Goal: Find specific page/section: Find specific page/section

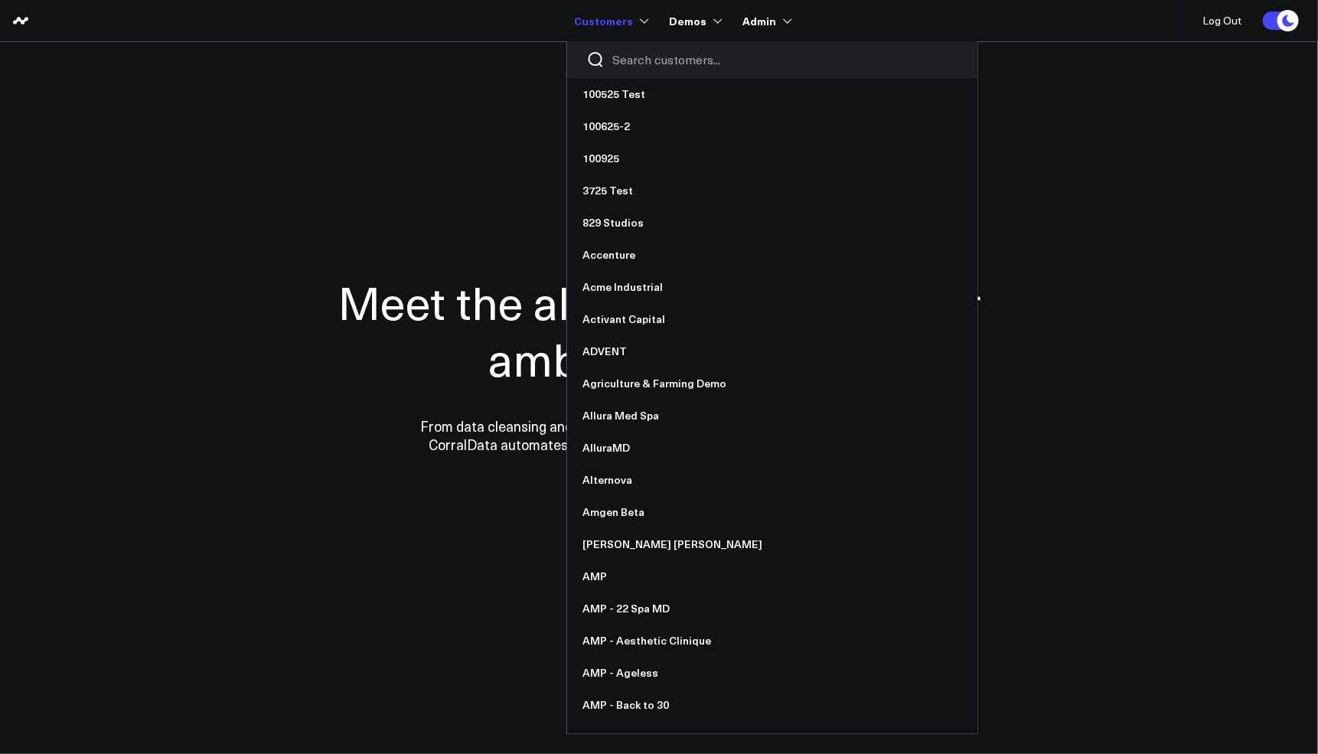
click at [640, 56] on input "Search customers input" at bounding box center [785, 59] width 346 height 17
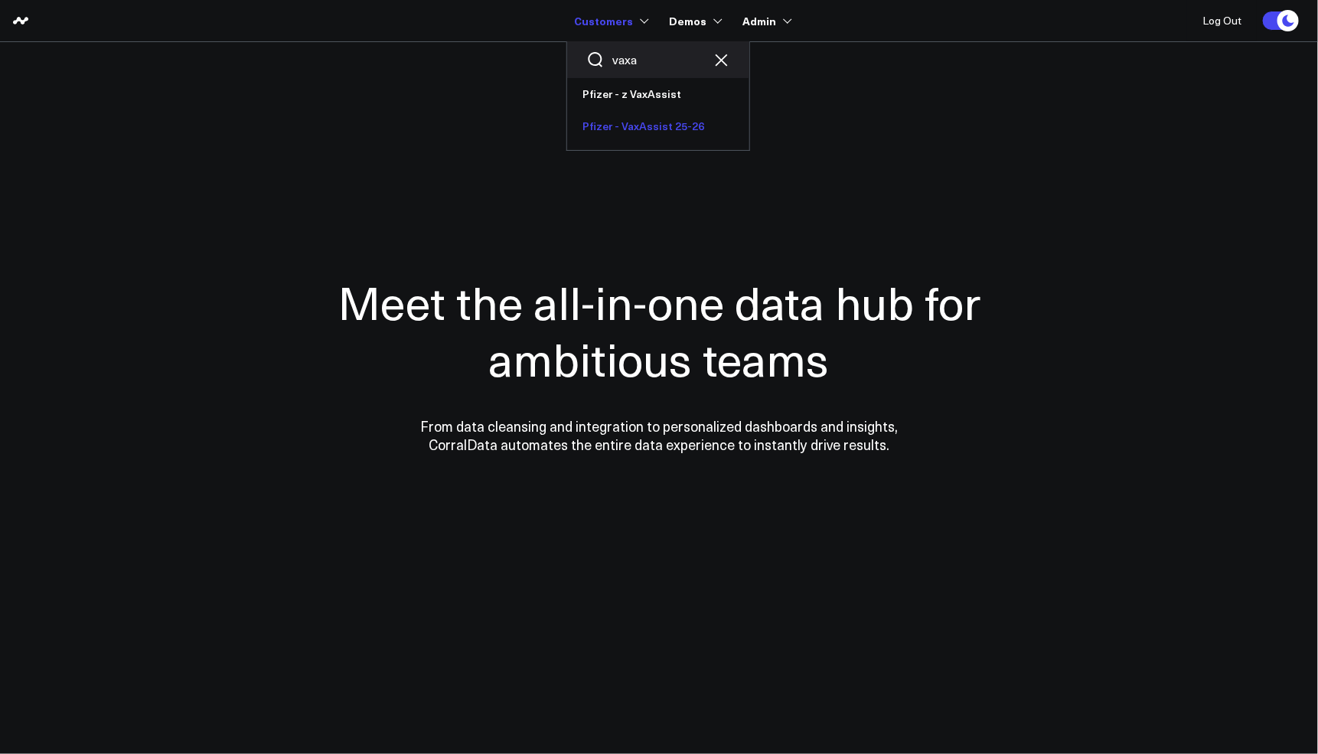
type input "vaxa"
click at [653, 120] on link "Pfizer - VaxAssist 25-26" at bounding box center [658, 126] width 182 height 32
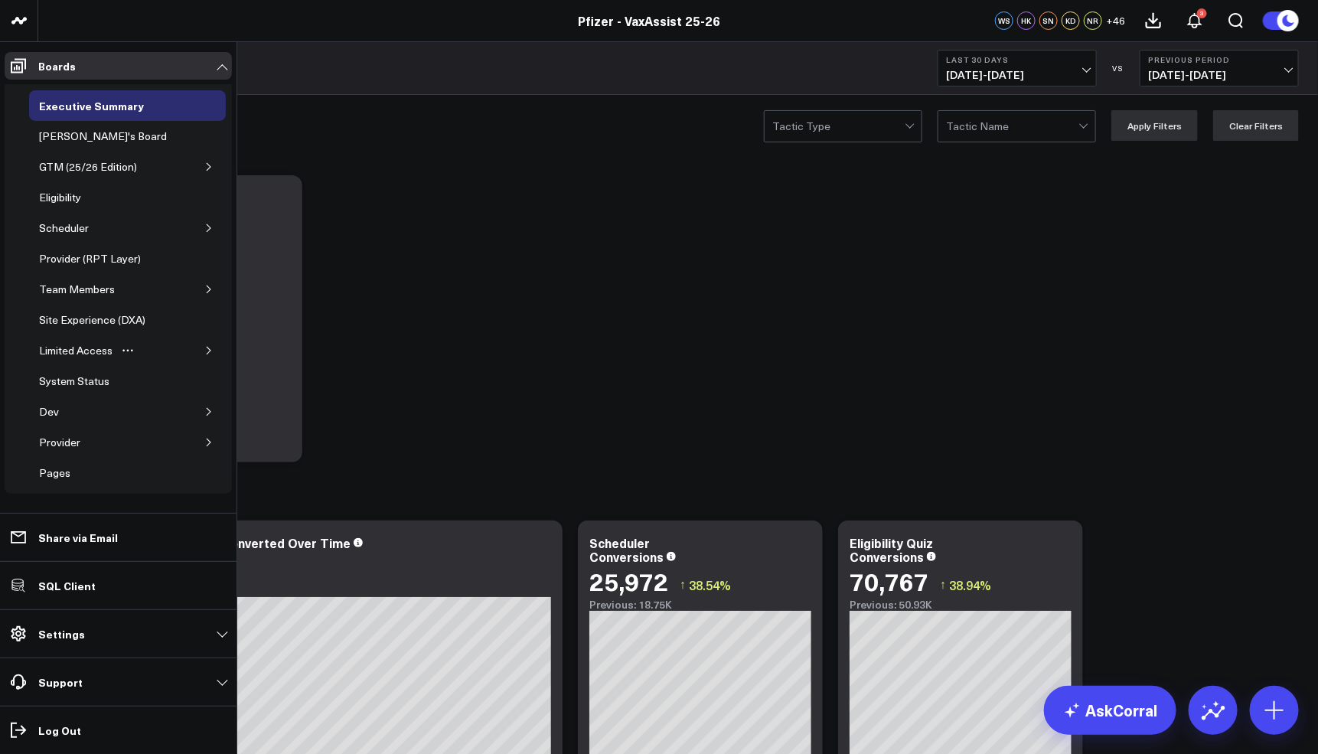
click at [206, 348] on button "button" at bounding box center [208, 350] width 15 height 15
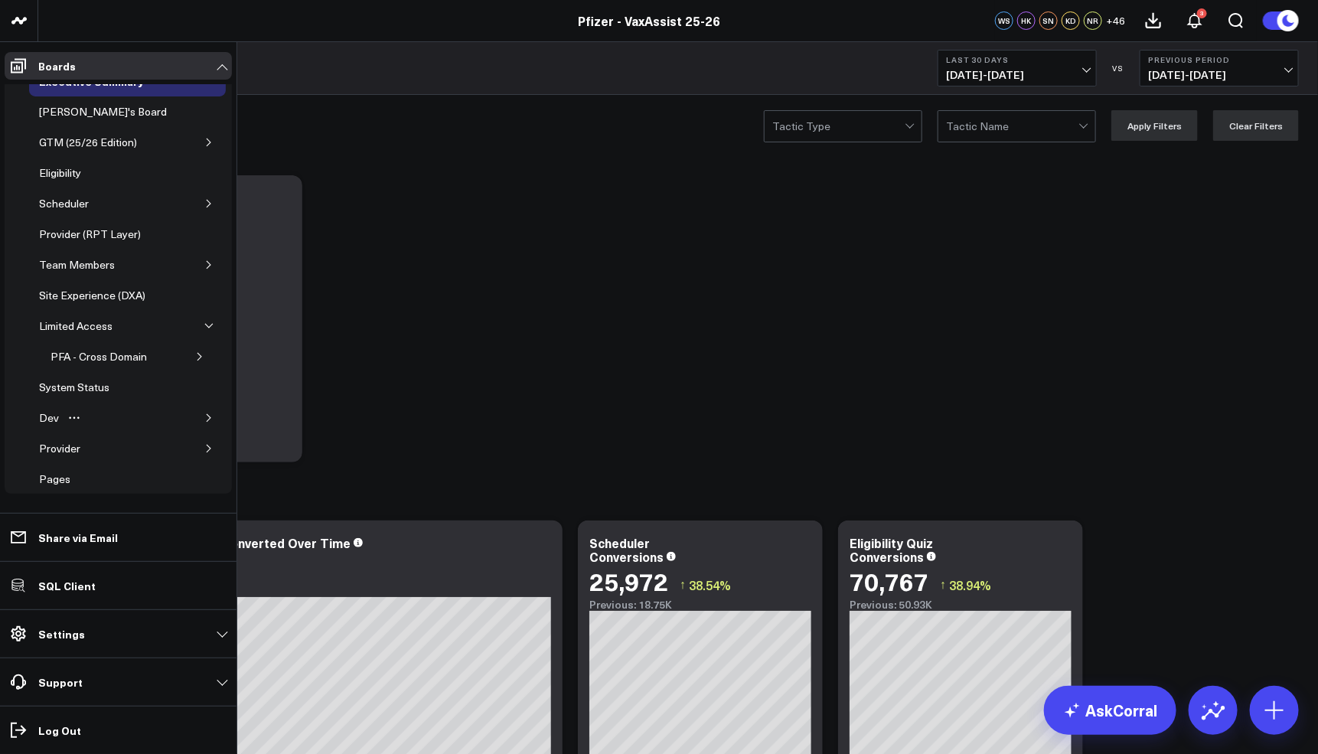
click at [199, 432] on div "Dev" at bounding box center [127, 418] width 197 height 31
click at [204, 422] on icon "button" at bounding box center [208, 417] width 9 height 9
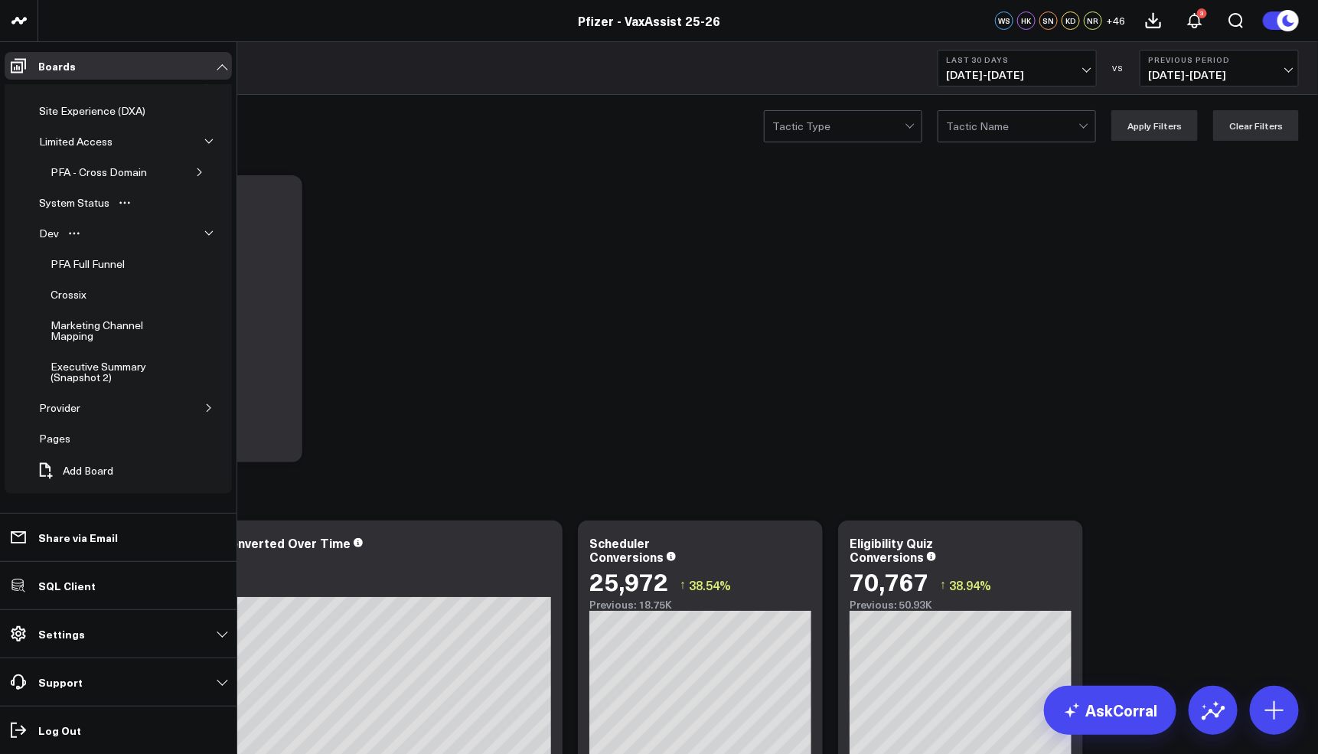
scroll to position [0, 0]
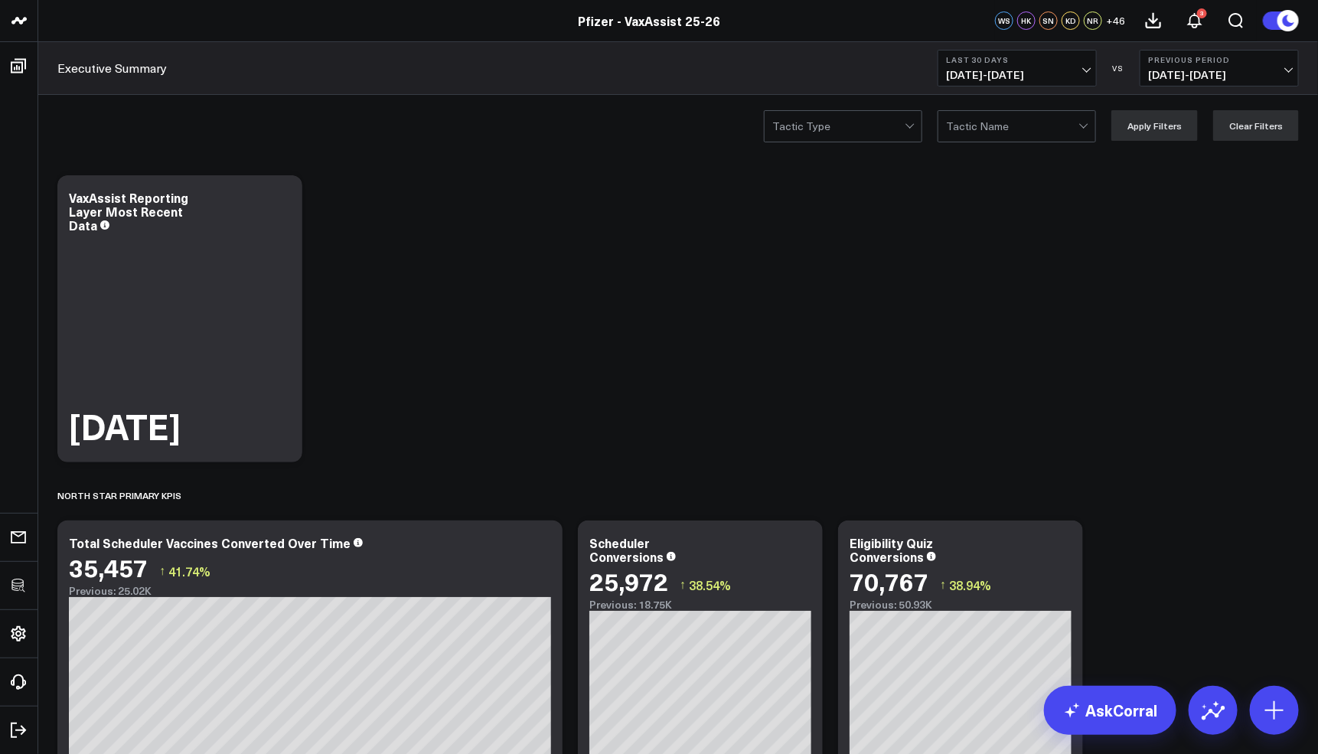
click at [1027, 73] on span "09/13/25 - 10/12/25" at bounding box center [1017, 75] width 142 height 12
click at [983, 465] on link "YTD" at bounding box center [1017, 459] width 158 height 29
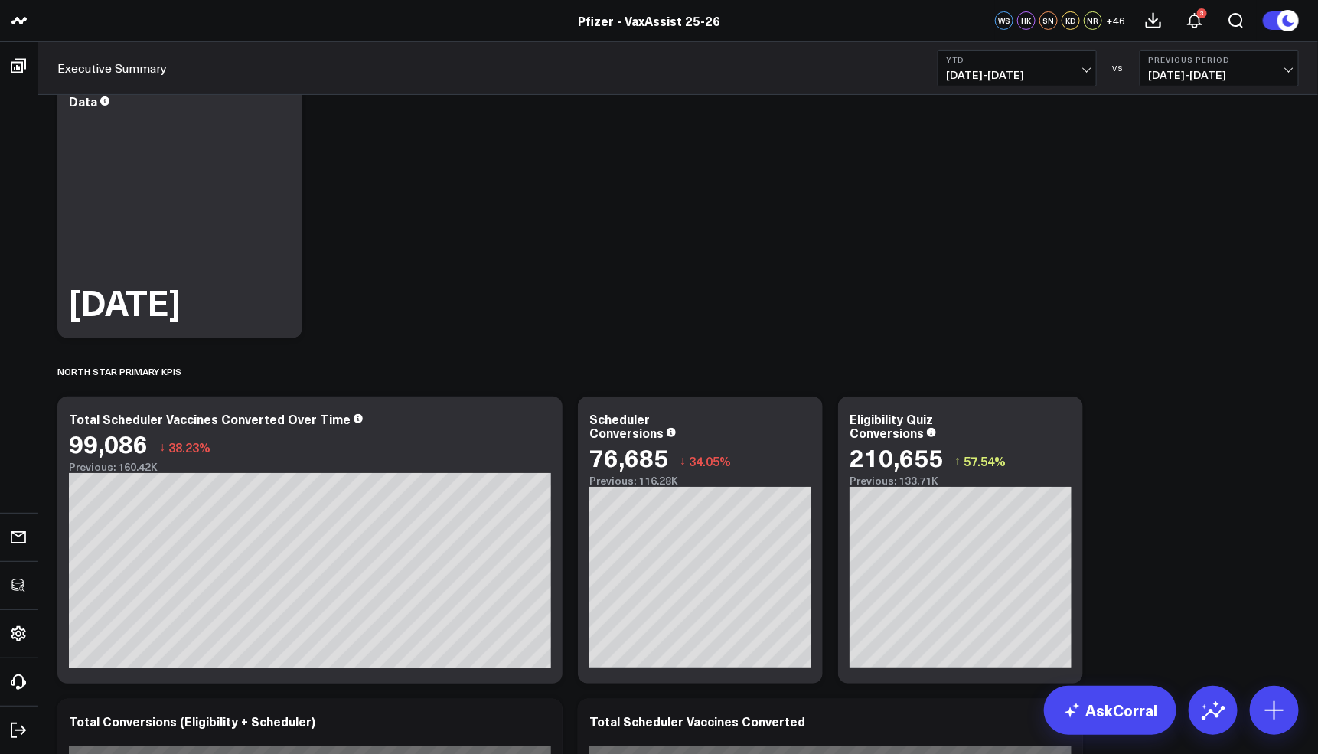
scroll to position [266, 0]
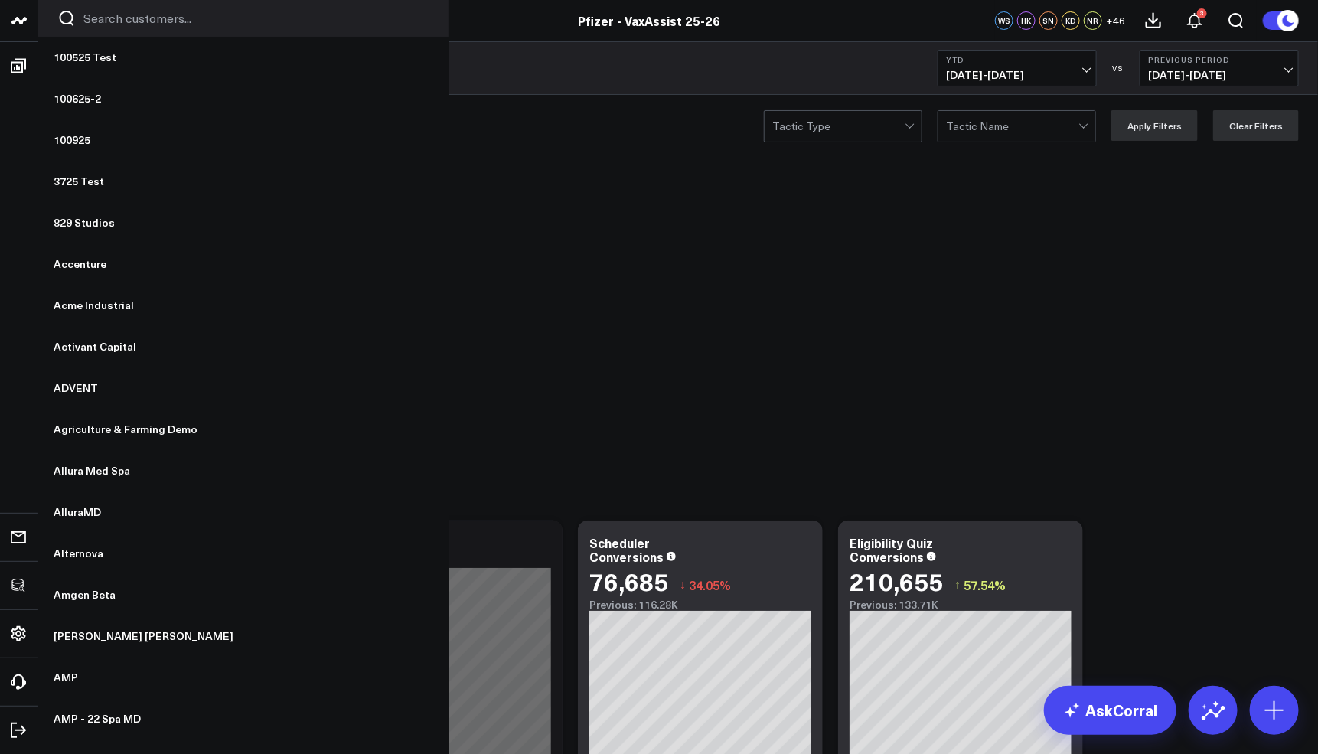
click at [178, 14] on input "Search customers input" at bounding box center [256, 18] width 346 height 17
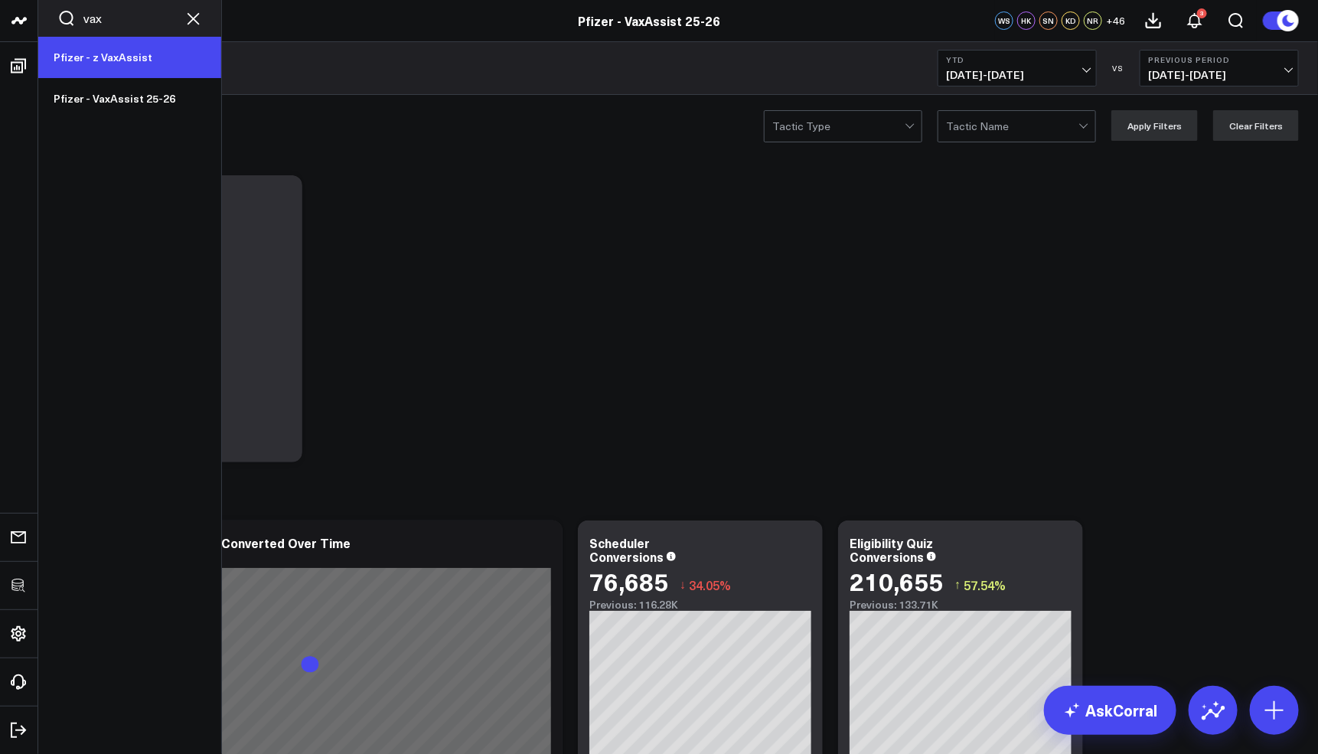
type input "vax"
click at [148, 57] on link "Pfizer - z VaxAssist" at bounding box center [129, 57] width 183 height 41
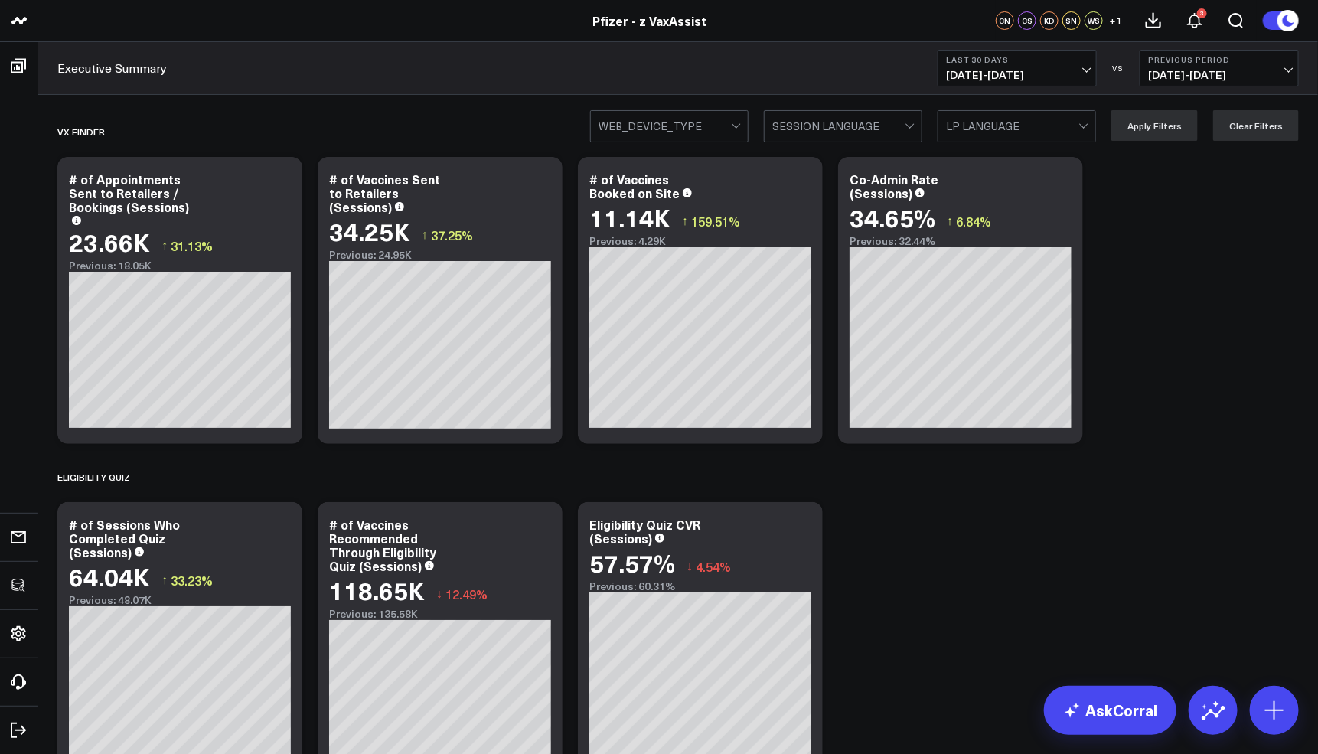
click at [1056, 81] on button "Last 30 Days 09/13/25 - 10/12/25" at bounding box center [1016, 68] width 159 height 37
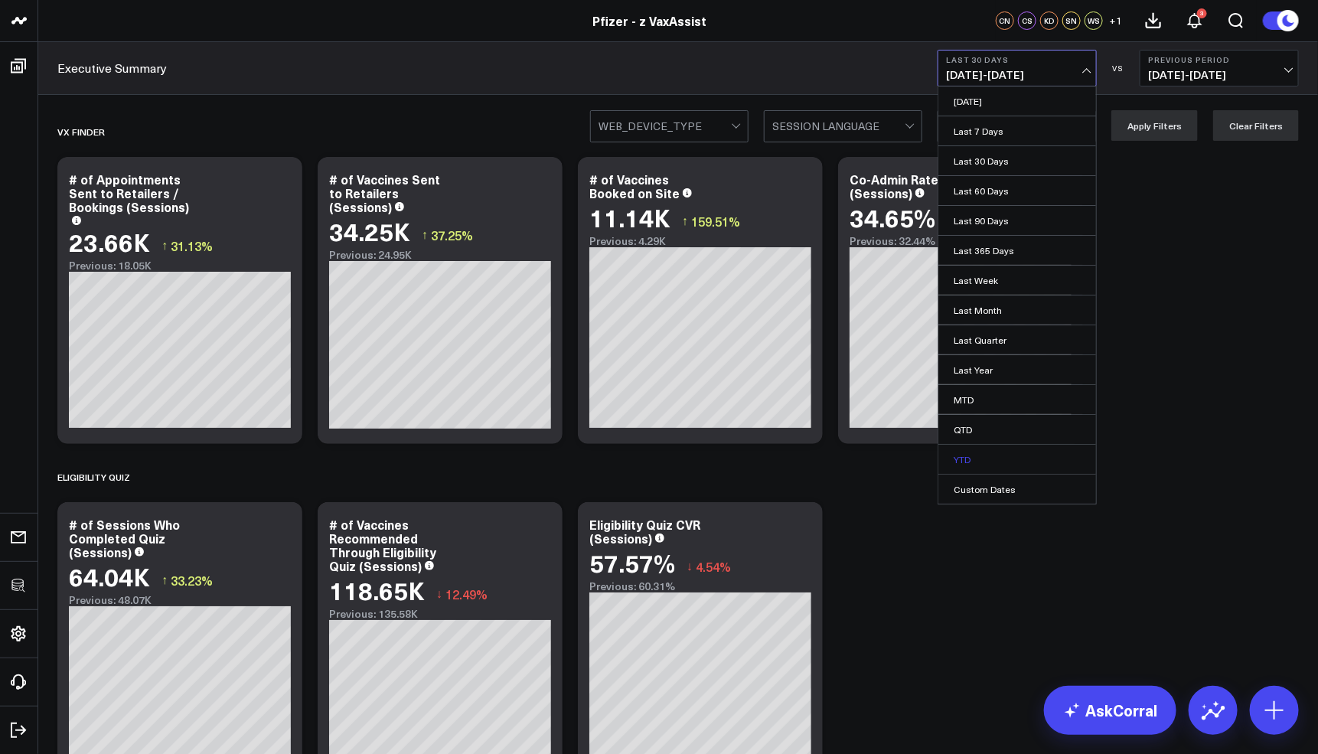
click at [986, 456] on link "YTD" at bounding box center [1017, 459] width 158 height 29
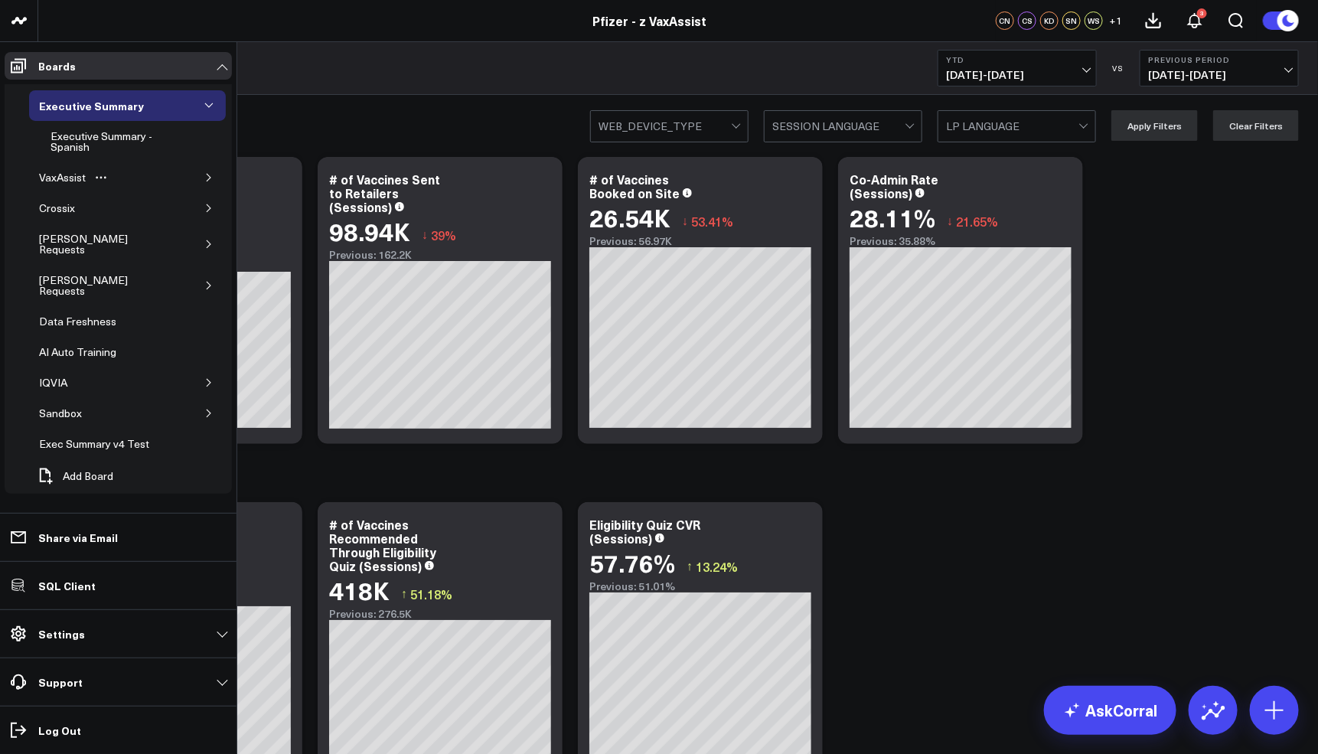
click at [211, 176] on icon "button" at bounding box center [208, 177] width 9 height 9
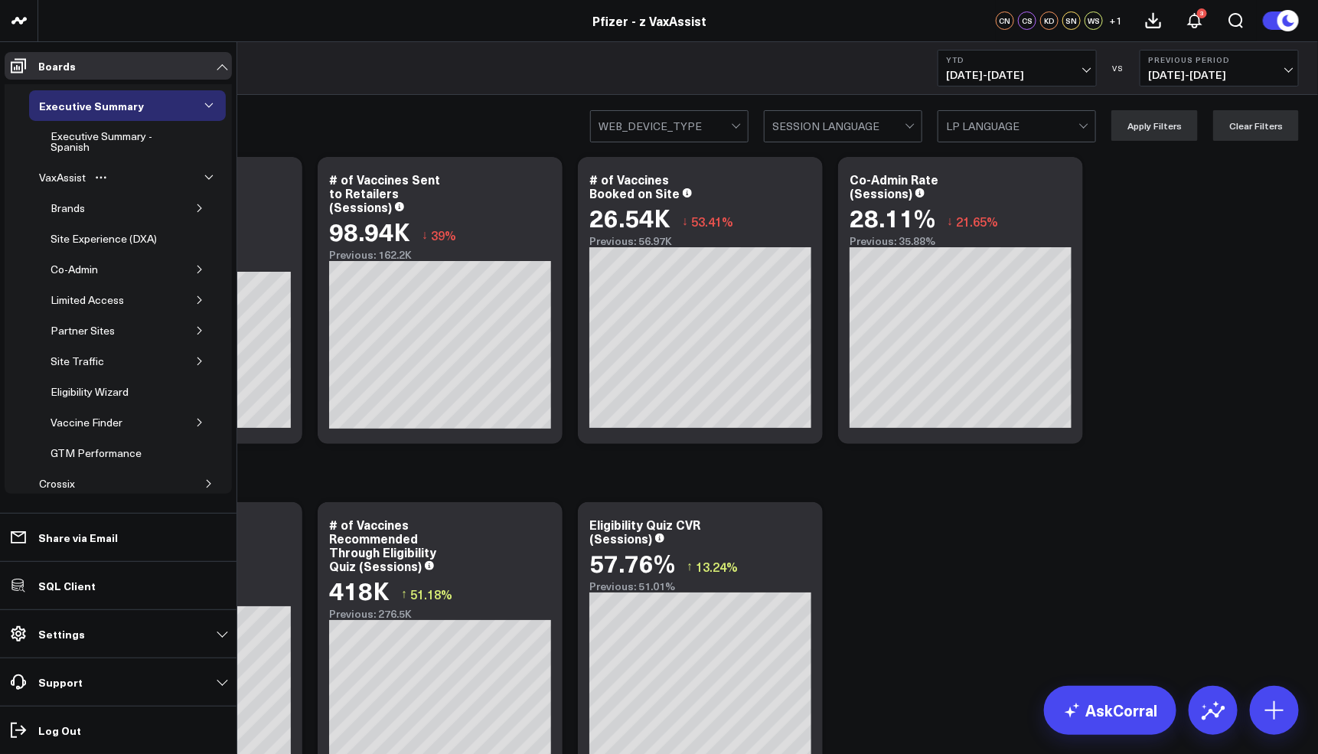
click at [211, 176] on div "VaxAssist" at bounding box center [127, 177] width 197 height 31
click at [205, 179] on icon "button" at bounding box center [209, 177] width 8 height 4
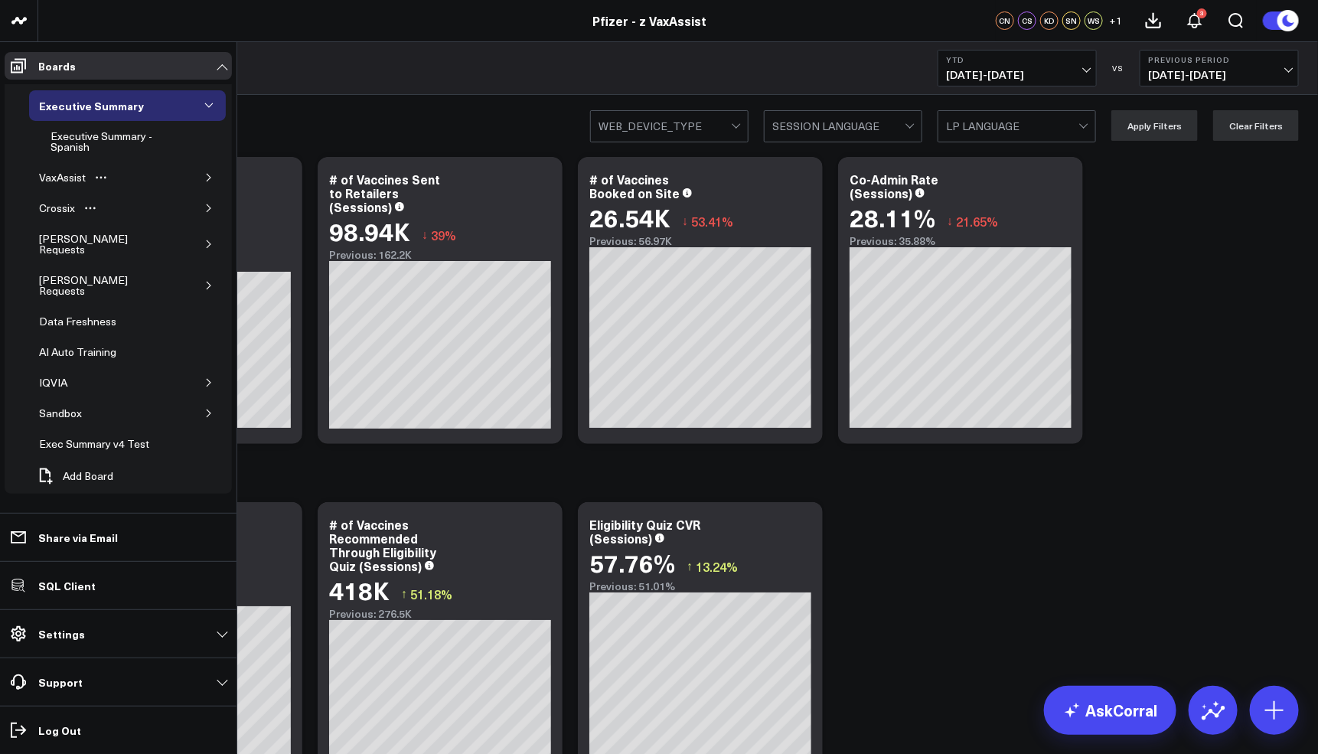
scroll to position [24, 0]
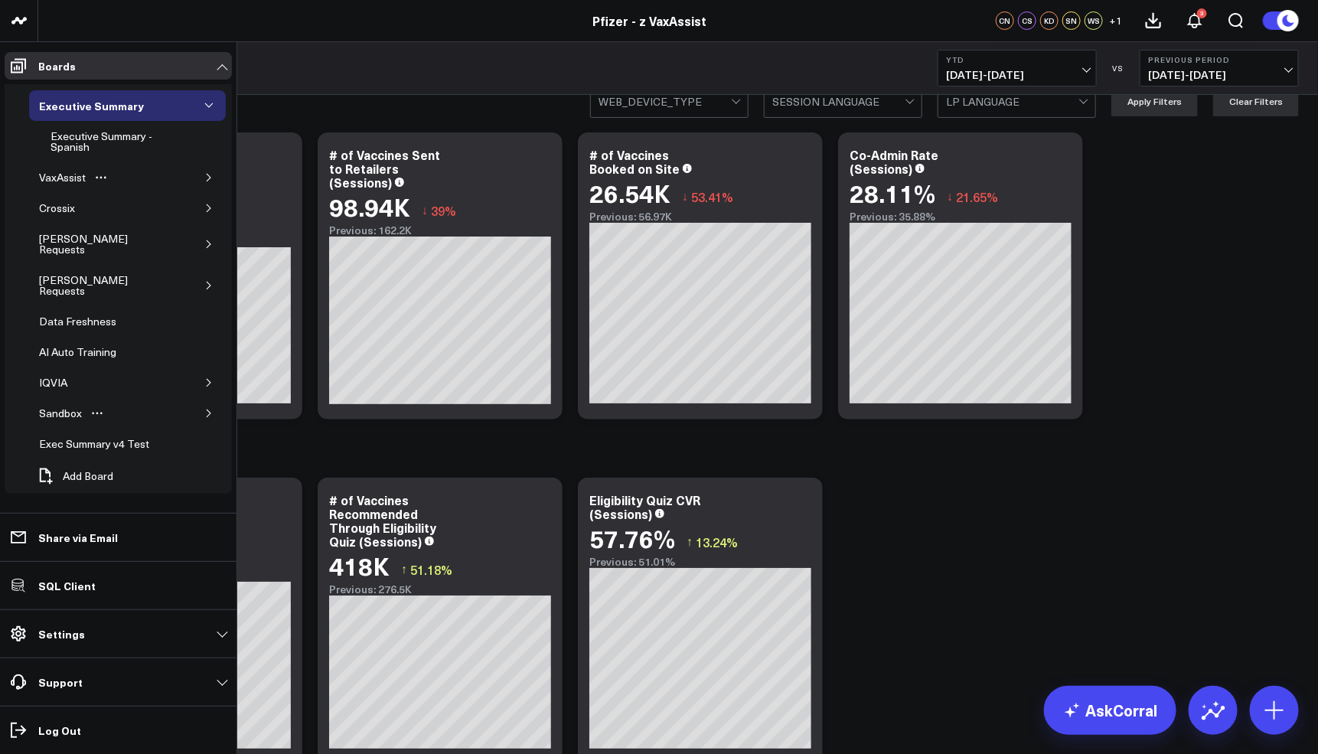
click at [204, 409] on icon "button" at bounding box center [208, 413] width 9 height 9
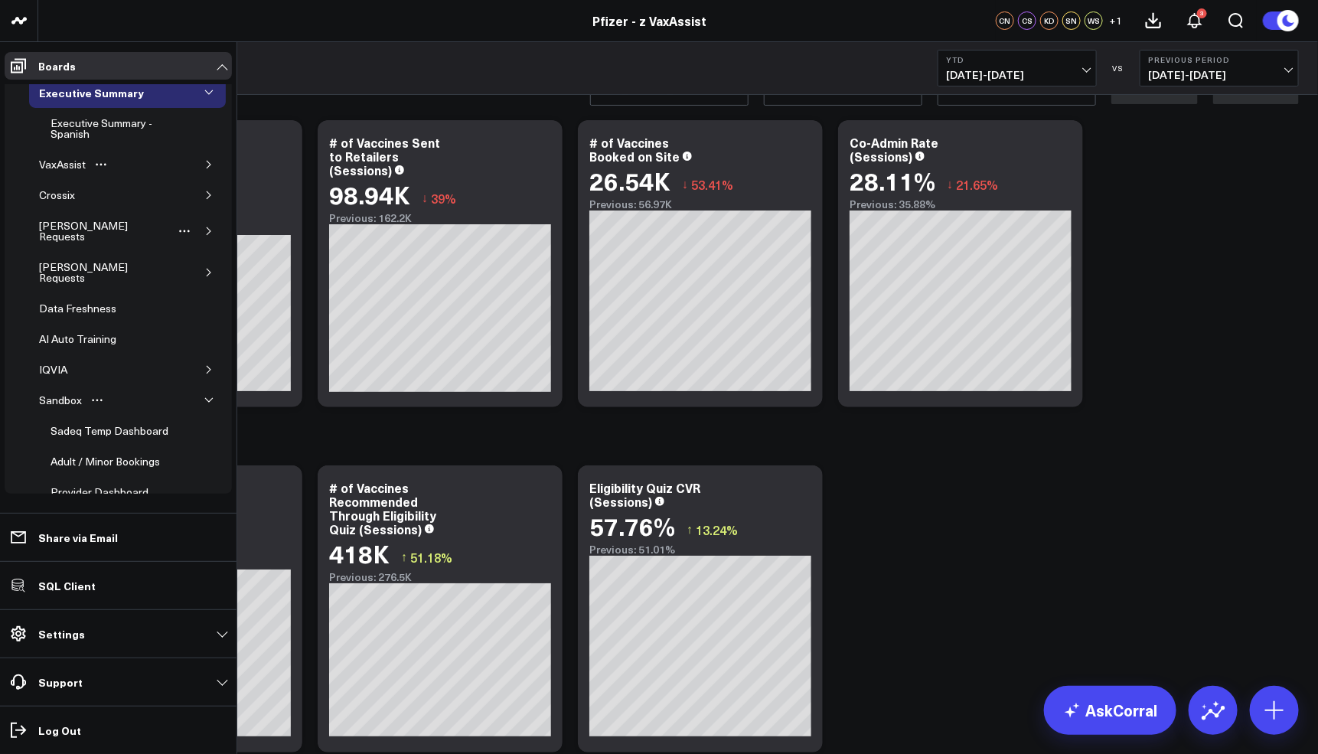
scroll to position [0, 0]
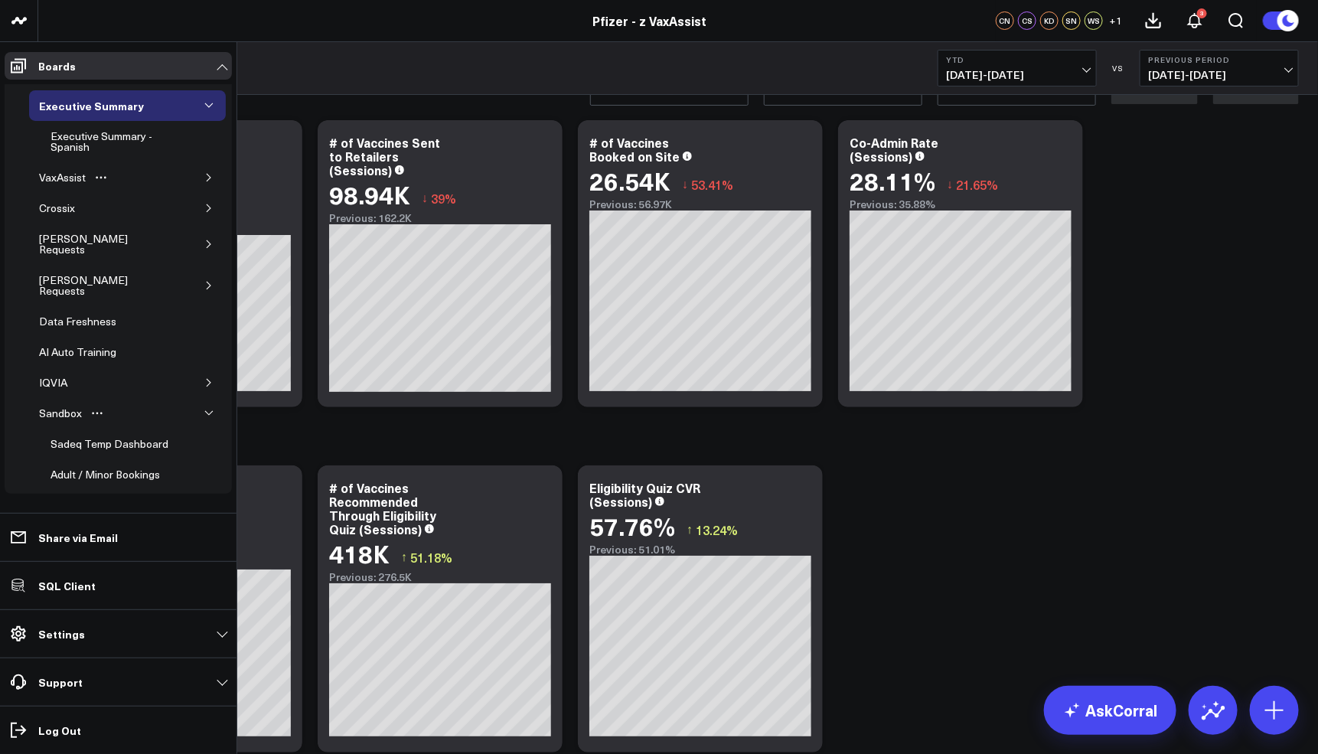
click at [204, 173] on icon "button" at bounding box center [208, 177] width 9 height 9
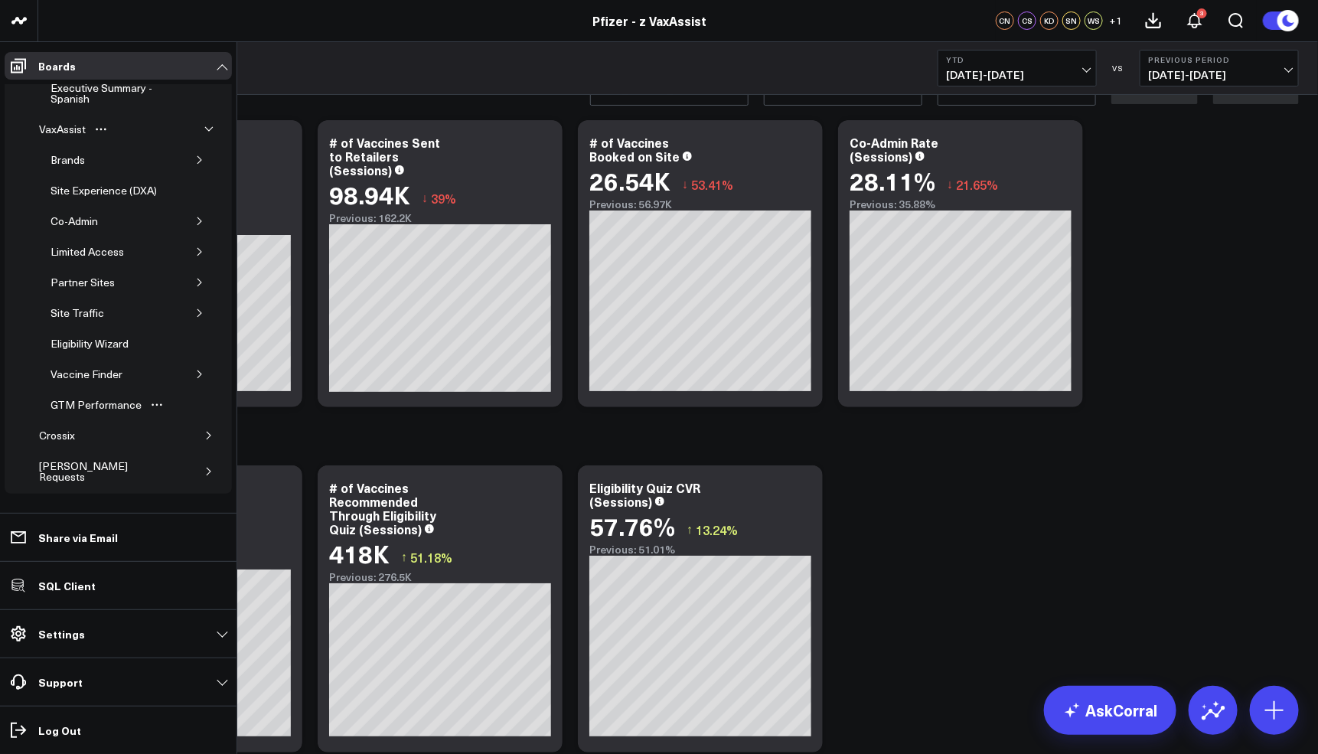
scroll to position [37, 0]
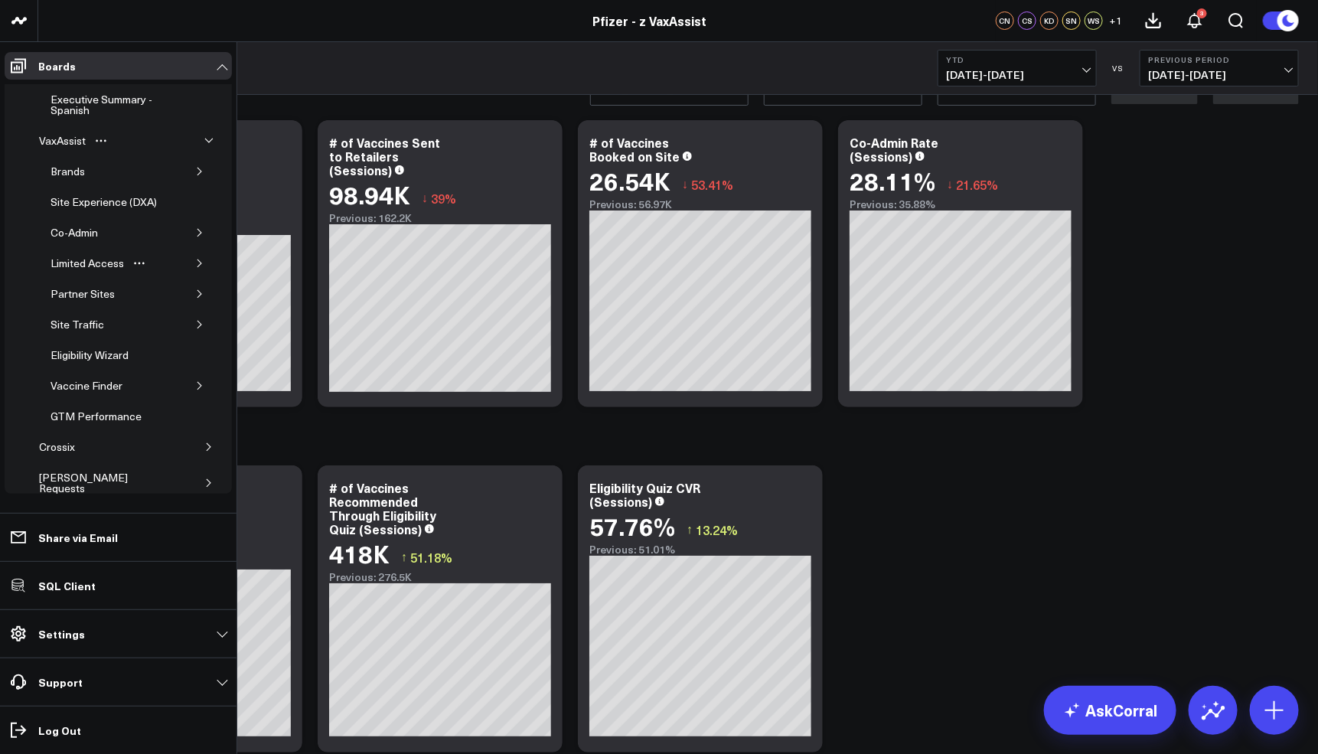
click at [195, 259] on icon "button" at bounding box center [199, 263] width 9 height 9
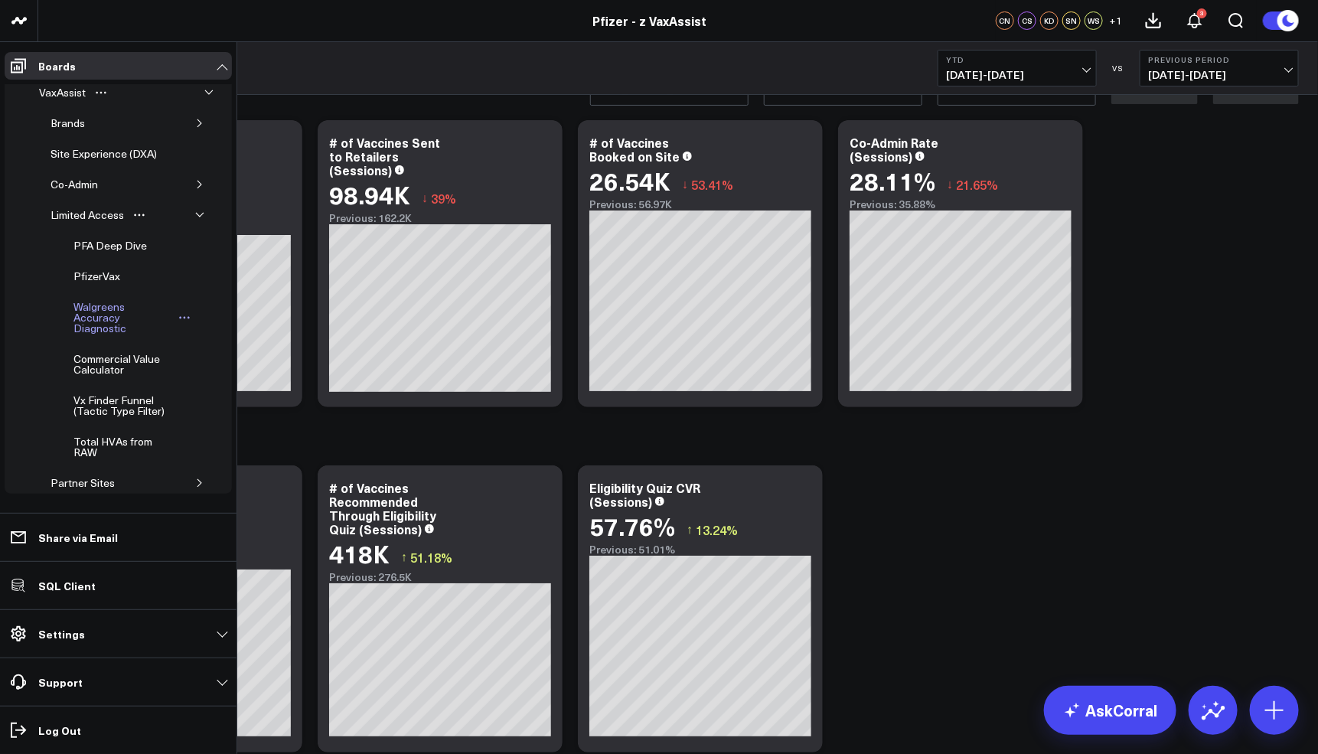
scroll to position [97, 0]
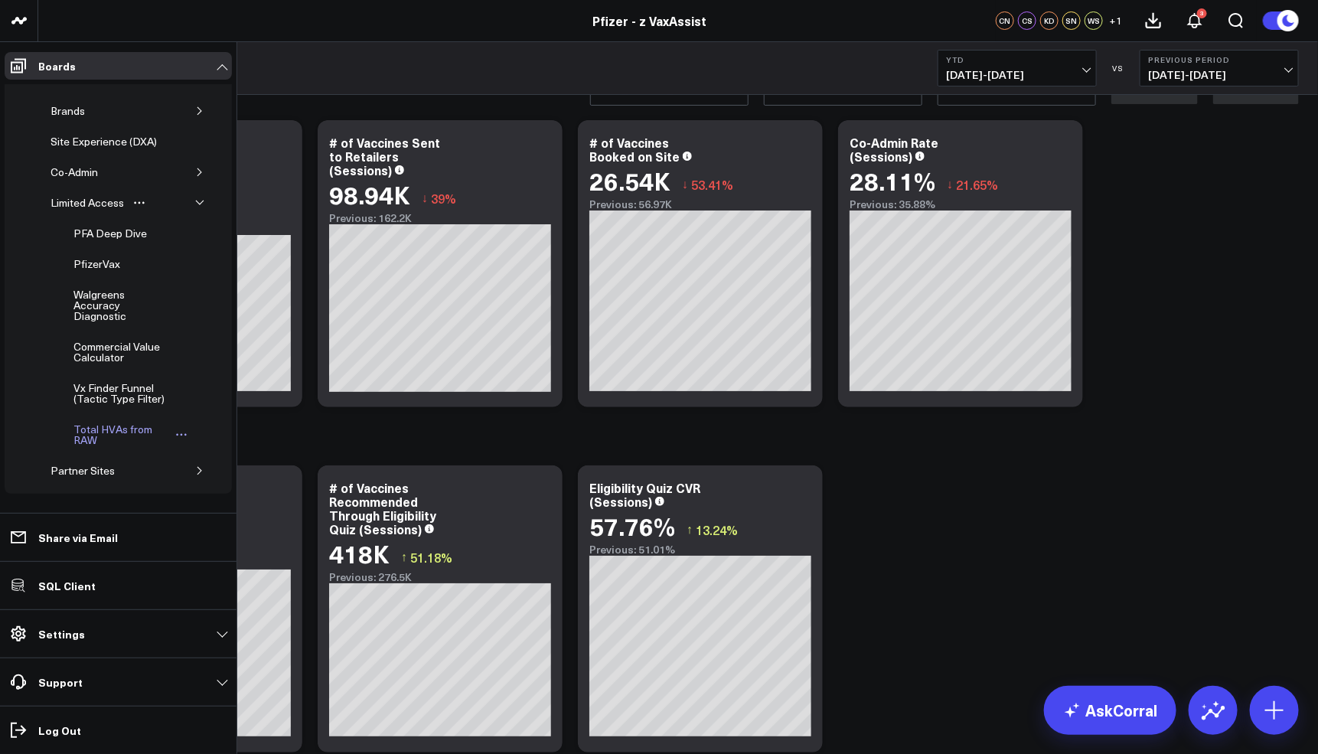
click at [118, 426] on div "Total HVAs from RAW" at bounding box center [121, 434] width 102 height 29
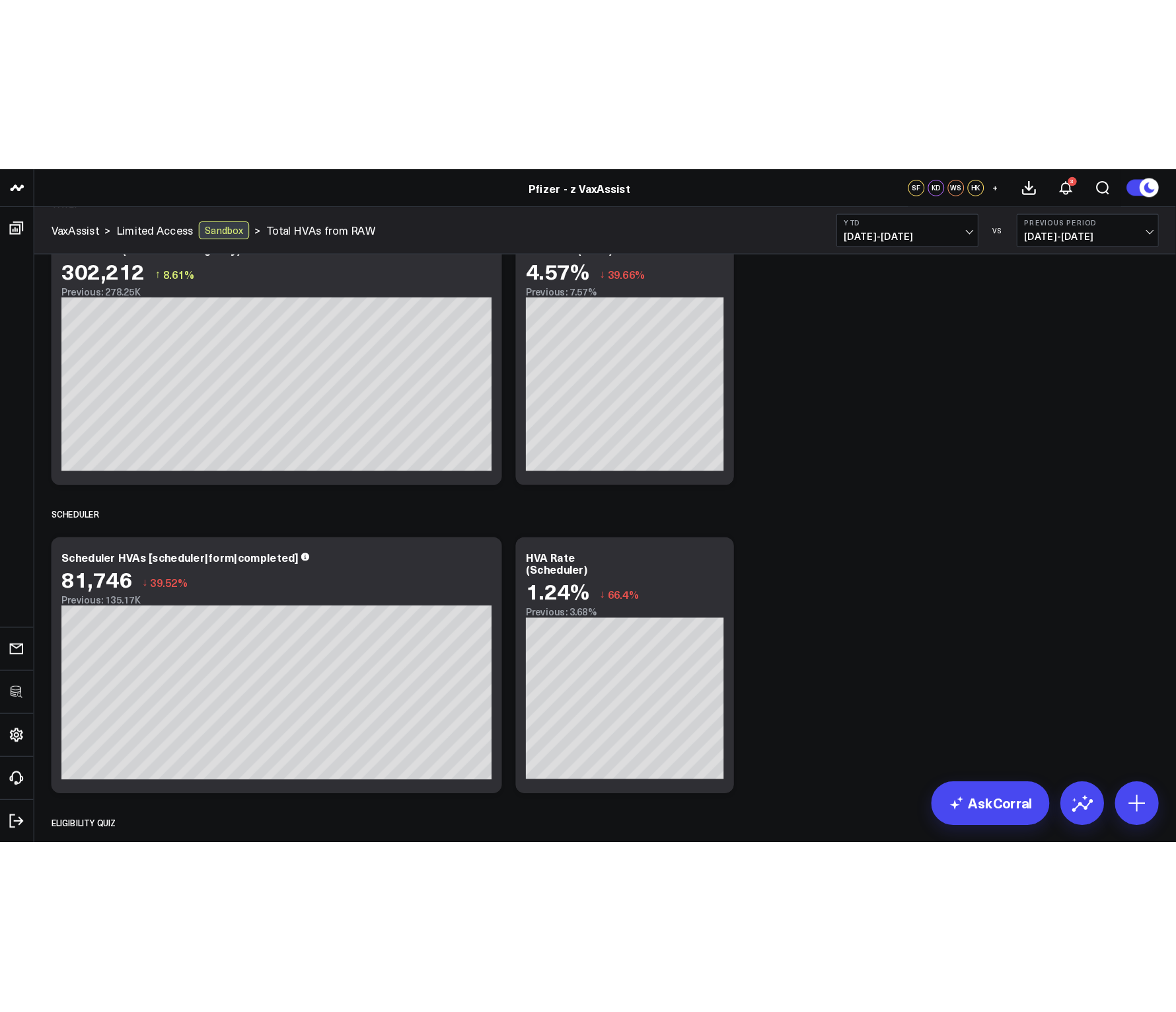
scroll to position [101, 0]
